Goal: Information Seeking & Learning: Learn about a topic

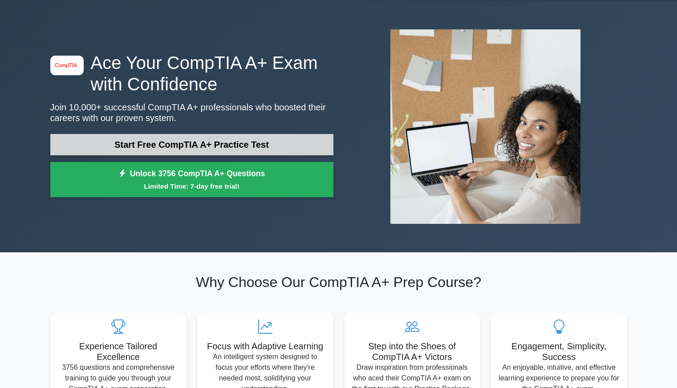
scroll to position [30, 0]
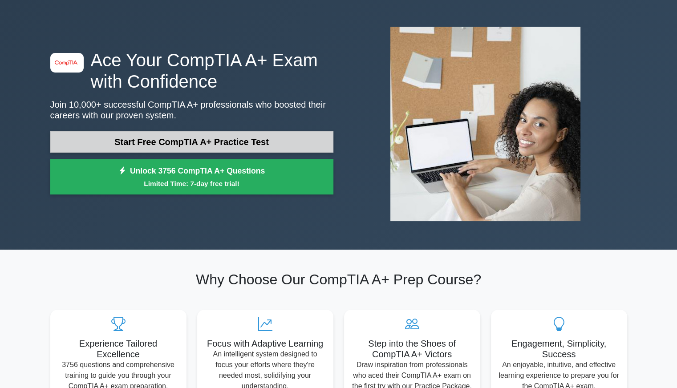
click at [263, 146] on link "Start Free CompTIA A+ Practice Test" at bounding box center [191, 141] width 283 height 21
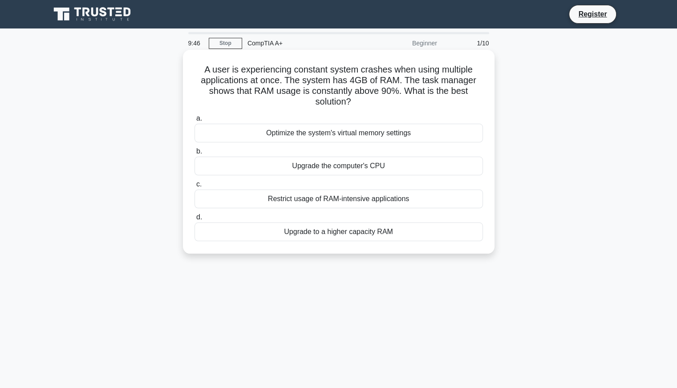
click at [300, 232] on div "Upgrade to a higher capacity RAM" at bounding box center [338, 231] width 288 height 19
click at [194, 220] on input "d. Upgrade to a higher capacity RAM" at bounding box center [194, 217] width 0 height 6
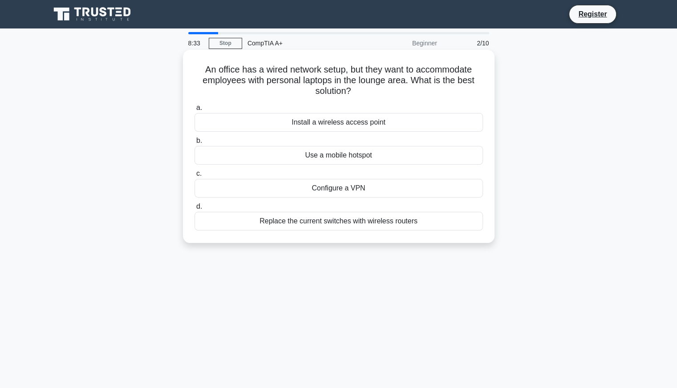
click at [352, 129] on div "Install a wireless access point" at bounding box center [338, 122] width 288 height 19
click at [194, 111] on input "a. Install a wireless access point" at bounding box center [194, 108] width 0 height 6
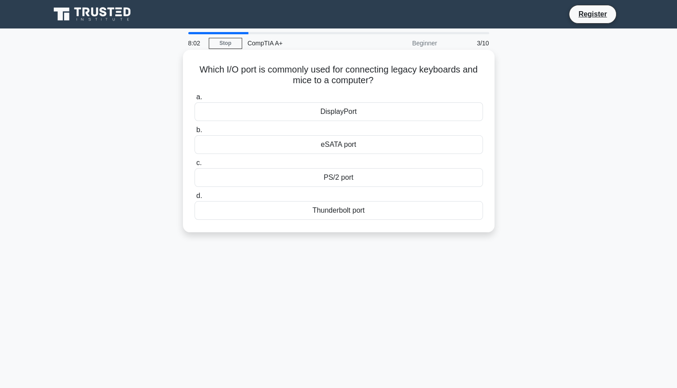
click at [349, 183] on div "PS/2 port" at bounding box center [338, 177] width 288 height 19
click at [194, 166] on input "c. PS/2 port" at bounding box center [194, 163] width 0 height 6
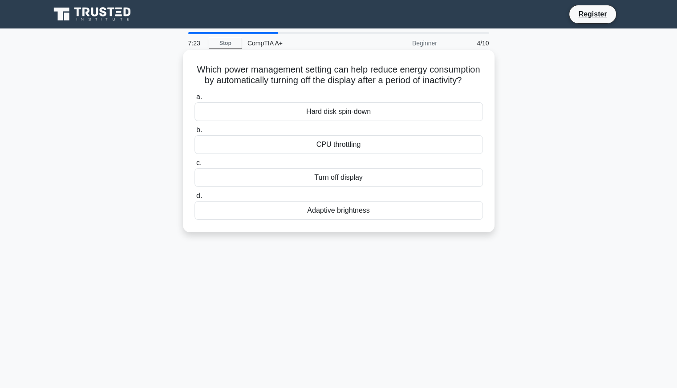
click at [361, 187] on div "Turn off display" at bounding box center [338, 177] width 288 height 19
click at [194, 166] on input "c. Turn off display" at bounding box center [194, 163] width 0 height 6
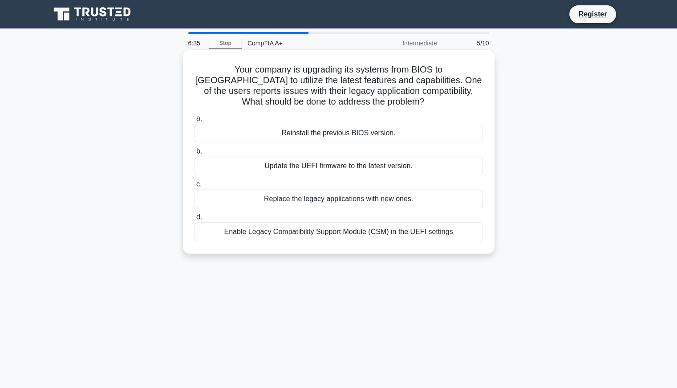
click at [351, 234] on div "Enable Legacy Compatibility Support Module (CSM) in the UEFI settings" at bounding box center [338, 231] width 288 height 19
click at [194, 220] on input "d. Enable Legacy Compatibility Support Module (CSM) in the UEFI settings" at bounding box center [194, 217] width 0 height 6
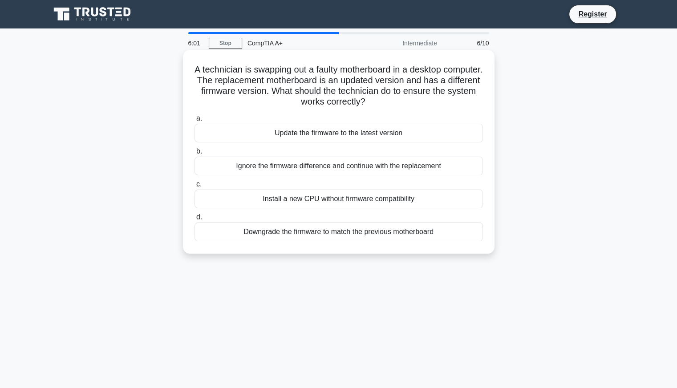
click at [343, 142] on div "Update the firmware to the latest version" at bounding box center [338, 133] width 288 height 19
click at [194, 121] on input "a. Update the firmware to the latest version" at bounding box center [194, 119] width 0 height 6
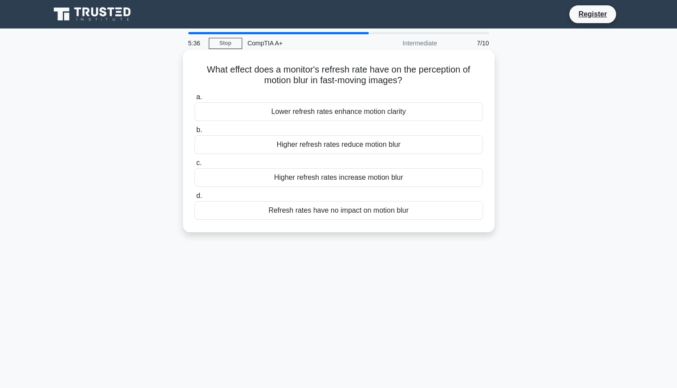
click at [351, 147] on div "Higher refresh rates reduce motion blur" at bounding box center [338, 144] width 288 height 19
click at [194, 133] on input "b. Higher refresh rates reduce motion blur" at bounding box center [194, 130] width 0 height 6
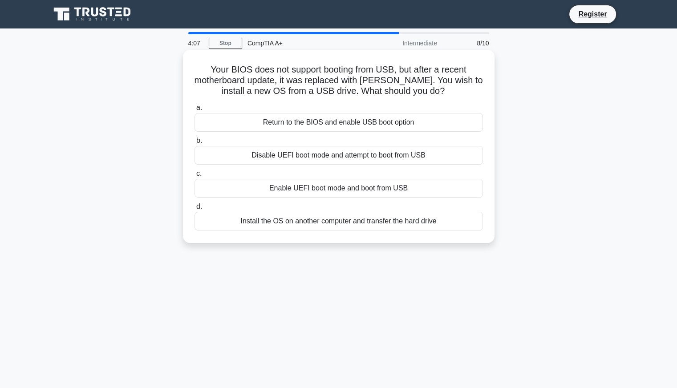
click at [343, 197] on div "Enable UEFI boot mode and boot from USB" at bounding box center [338, 188] width 288 height 19
click at [194, 177] on input "c. Enable UEFI boot mode and boot from USB" at bounding box center [194, 174] width 0 height 6
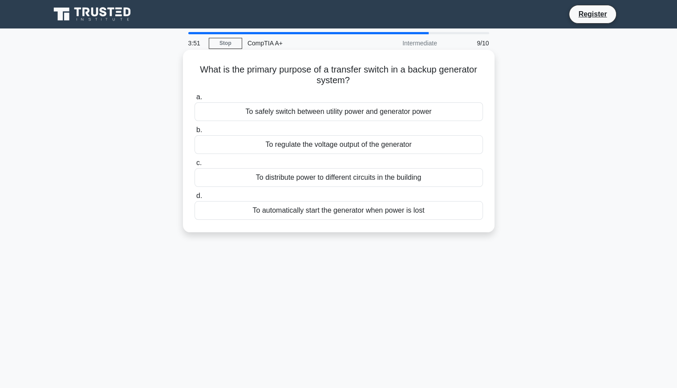
click at [443, 118] on div "To safely switch between utility power and generator power" at bounding box center [338, 111] width 288 height 19
click at [194, 100] on input "a. To safely switch between utility power and generator power" at bounding box center [194, 97] width 0 height 6
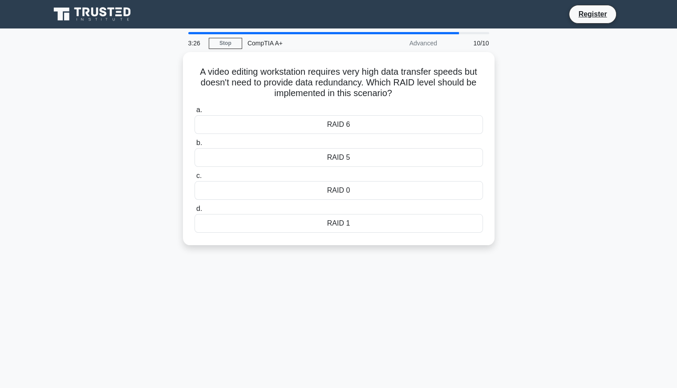
click at [443, 118] on div "RAID 6" at bounding box center [338, 124] width 288 height 19
click at [194, 113] on input "a. RAID 6" at bounding box center [194, 110] width 0 height 6
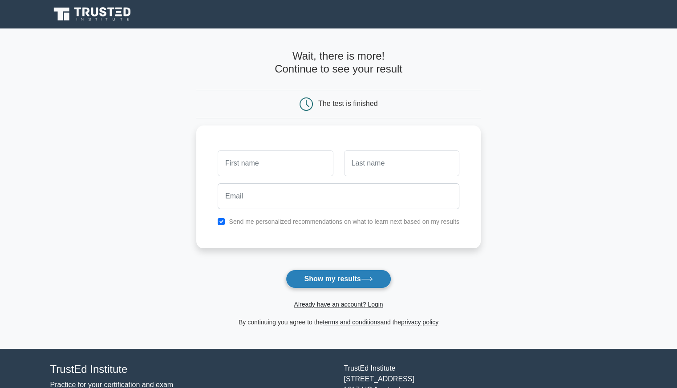
click at [329, 277] on button "Show my results" at bounding box center [338, 279] width 105 height 19
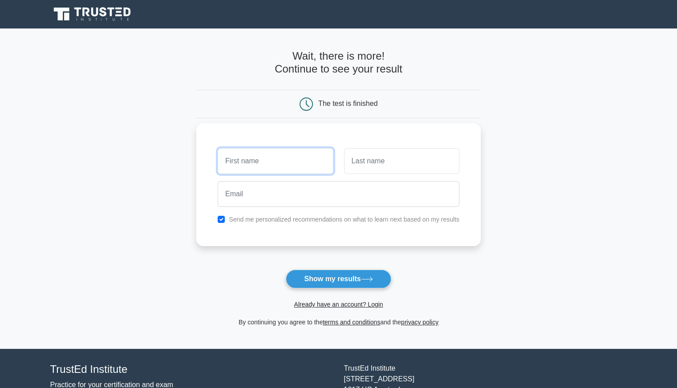
click at [282, 169] on input "text" at bounding box center [275, 161] width 115 height 26
type input "Izzat"
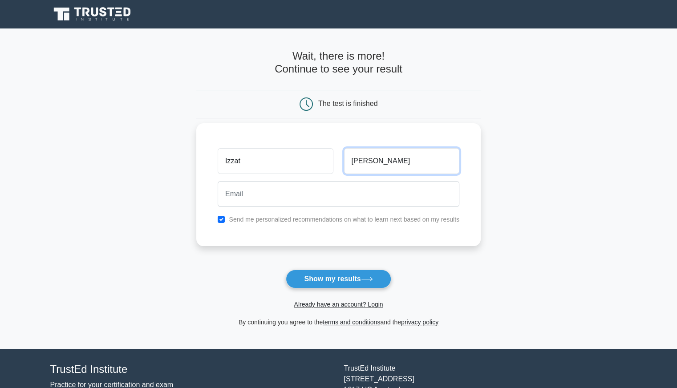
type input "Ahmad"
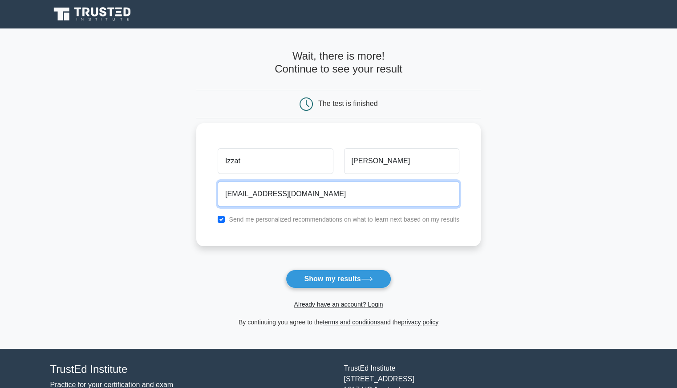
type input "izzatnaim.personal@gmail.com"
click at [286, 270] on button "Show my results" at bounding box center [338, 279] width 105 height 19
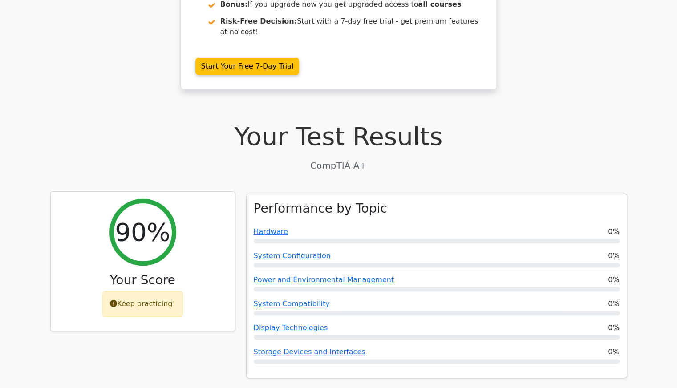
scroll to position [167, 0]
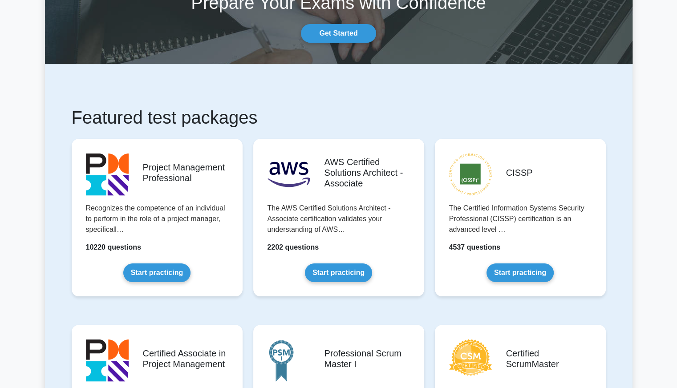
scroll to position [103, 0]
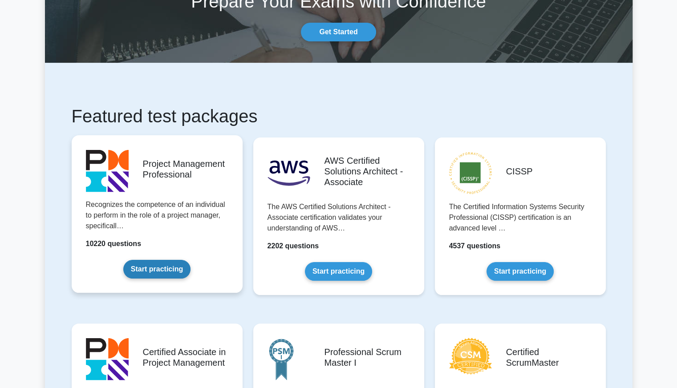
click at [164, 273] on link "Start practicing" at bounding box center [156, 269] width 67 height 19
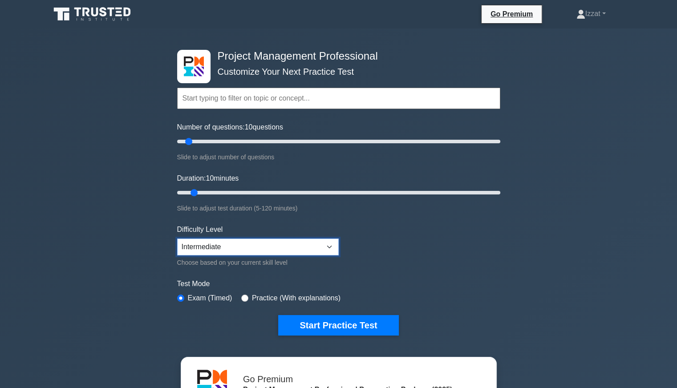
click at [313, 244] on select "Beginner Intermediate Expert" at bounding box center [257, 246] width 161 height 17
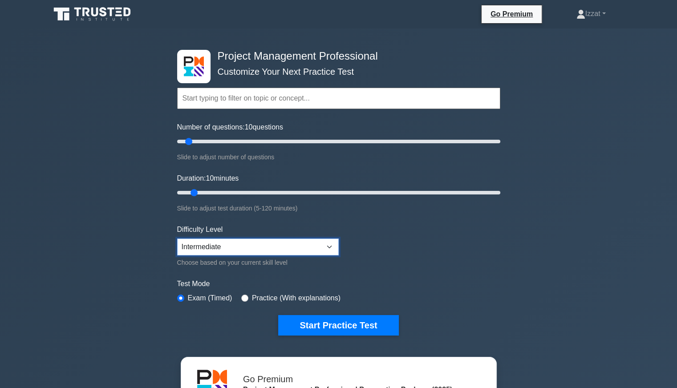
select select "beginner"
click at [177, 238] on select "Beginner Intermediate Expert" at bounding box center [257, 246] width 161 height 17
click at [398, 141] on input "Number of questions: 140 questions" at bounding box center [338, 141] width 323 height 11
drag, startPoint x: 401, startPoint y: 141, endPoint x: 559, endPoint y: 136, distance: 158.4
type input "200"
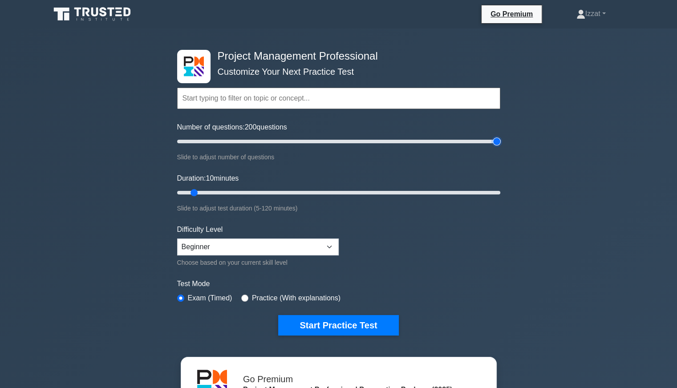
click at [500, 136] on input "Number of questions: 200 questions" at bounding box center [338, 141] width 323 height 11
type input "120"
click at [496, 193] on input "Duration: 120 minutes" at bounding box center [338, 192] width 323 height 11
